Goal: Find specific page/section: Find specific page/section

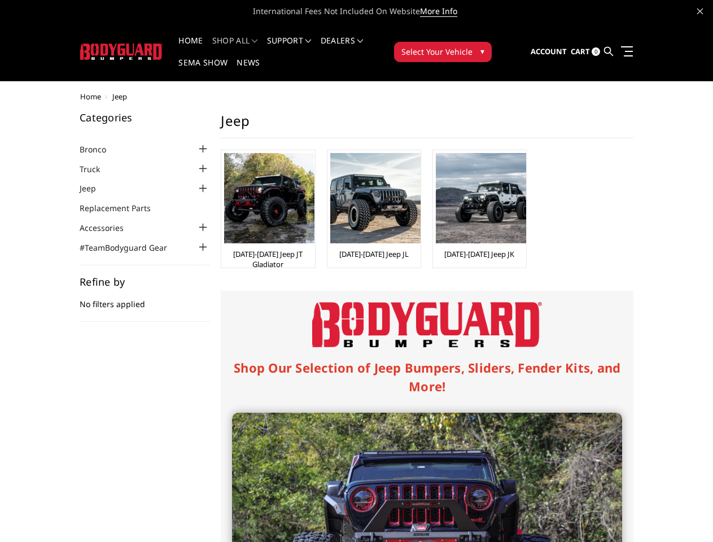
click at [356, 291] on div "Shop Our Selection of Jeep Bumpers, Sliders, Fender Kits, and More! Jeep JT Gla…" at bounding box center [427, 546] width 413 height 510
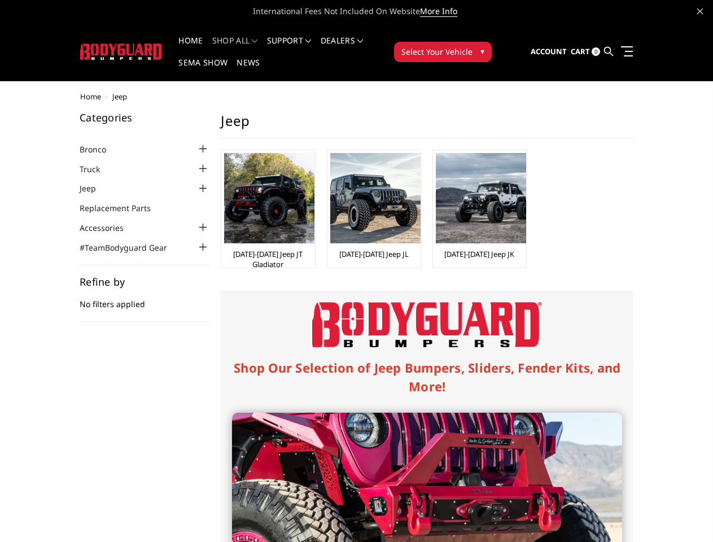
click at [356, 291] on div "Shop Our Selection of Jeep Bumpers, Sliders, Fender Kits, and More! Jeep JT Gla…" at bounding box center [427, 546] width 413 height 510
click at [304, 41] on li "Support FAQ Install Instructions Shipping Warranty Terms & Conditions Cancellat…" at bounding box center [289, 48] width 54 height 22
click at [304, 47] on li "Support FAQ Install Instructions Shipping Warranty Terms & Conditions Cancellat…" at bounding box center [289, 48] width 54 height 22
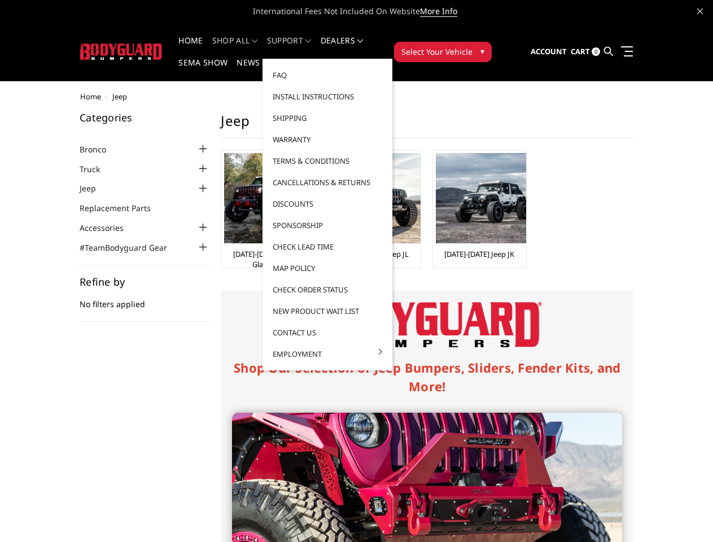
click at [472, 46] on span "Select Your Vehicle" at bounding box center [436, 52] width 71 height 12
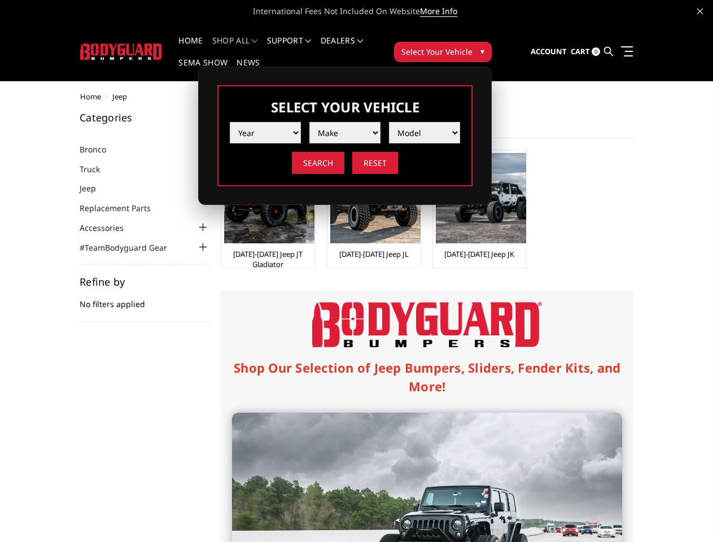
click at [472, 46] on span "Select Your Vehicle" at bounding box center [436, 52] width 71 height 12
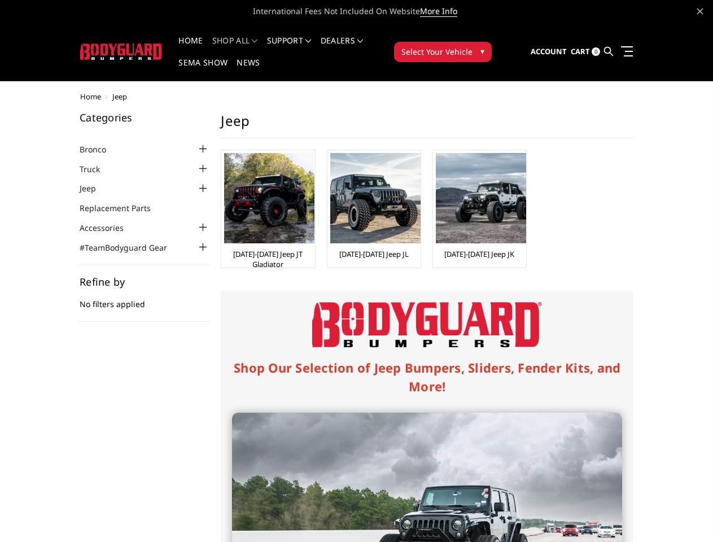
click at [196, 142] on div at bounding box center [203, 149] width 14 height 14
click at [196, 163] on div at bounding box center [203, 170] width 14 height 14
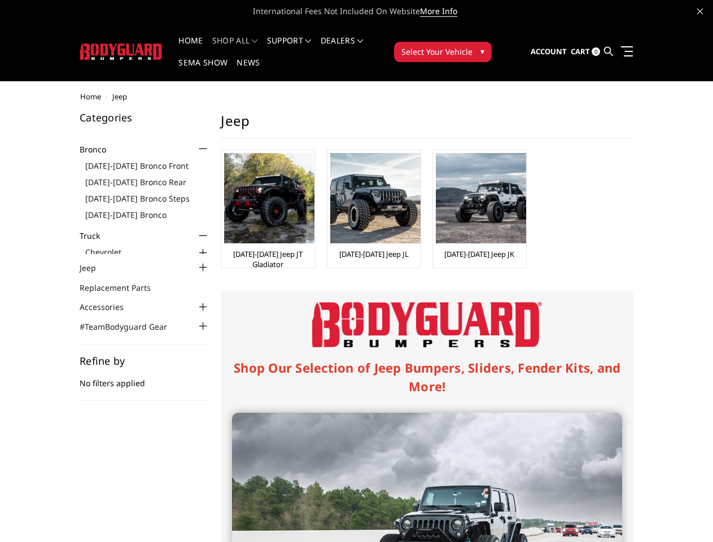
click at [124, 167] on ul "[DATE]-[DATE] Bronco Front [DATE]-[DATE] Bronco Rear [DATE]-[DATE] Bronco Steps…" at bounding box center [147, 188] width 124 height 67
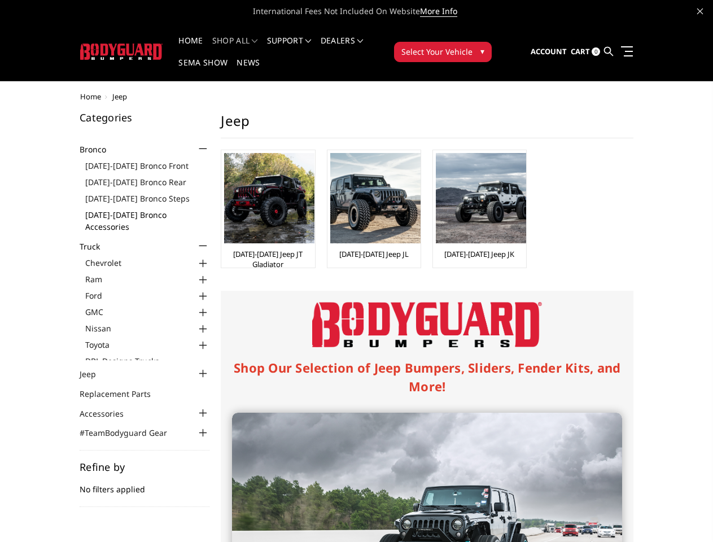
click at [124, 209] on link "[DATE]-[DATE] Bronco Accessories" at bounding box center [147, 221] width 124 height 24
